Goal: Task Accomplishment & Management: Manage account settings

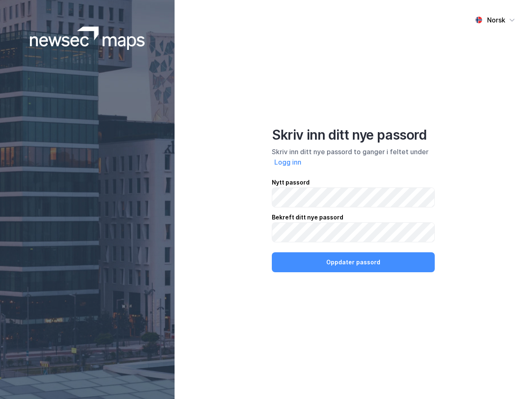
click at [266, 200] on div "Norsk Skriv inn ditt nye passord Skriv inn ditt nye passord to ganger i feltet …" at bounding box center [354, 199] width 358 height 399
click at [87, 38] on img at bounding box center [87, 38] width 115 height 23
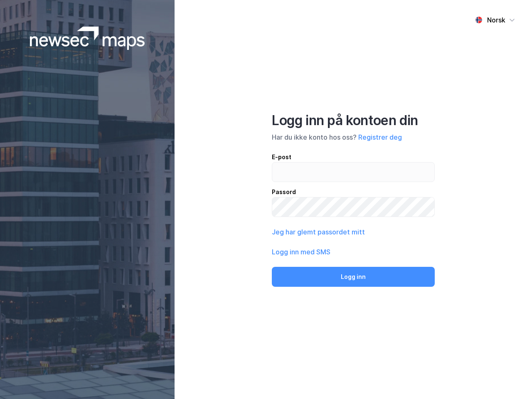
click at [495, 20] on div "Norsk" at bounding box center [496, 20] width 18 height 10
click at [288, 162] on label at bounding box center [353, 172] width 163 height 20
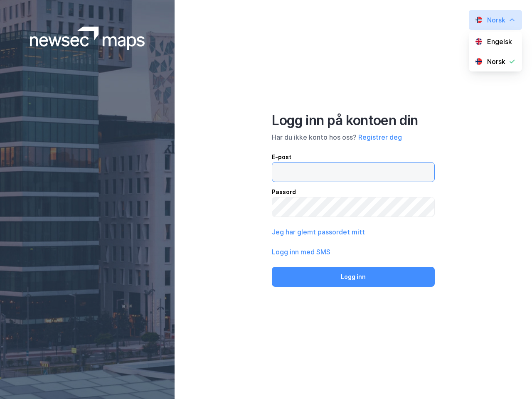
click at [288, 163] on input "email" at bounding box center [353, 172] width 162 height 19
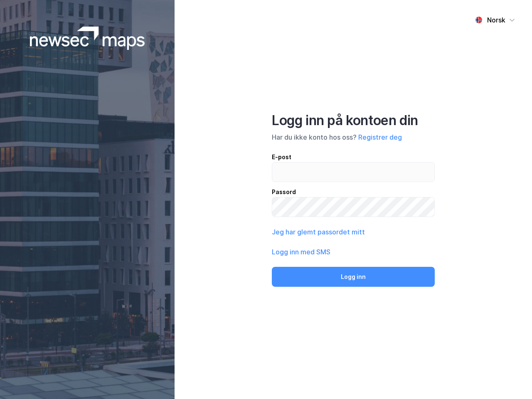
click at [353, 262] on div "Logg inn på kontoen din Har du ikke konto hos oss? Registrer deg E-post Passord…" at bounding box center [353, 199] width 163 height 175
